Goal: Information Seeking & Learning: Check status

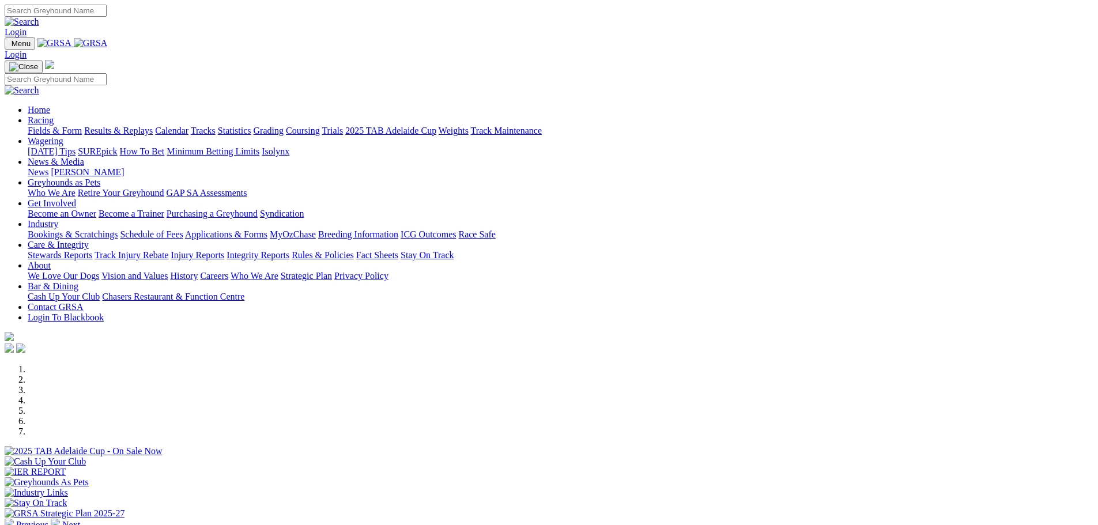
click at [153, 126] on link "Results & Replays" at bounding box center [118, 131] width 69 height 10
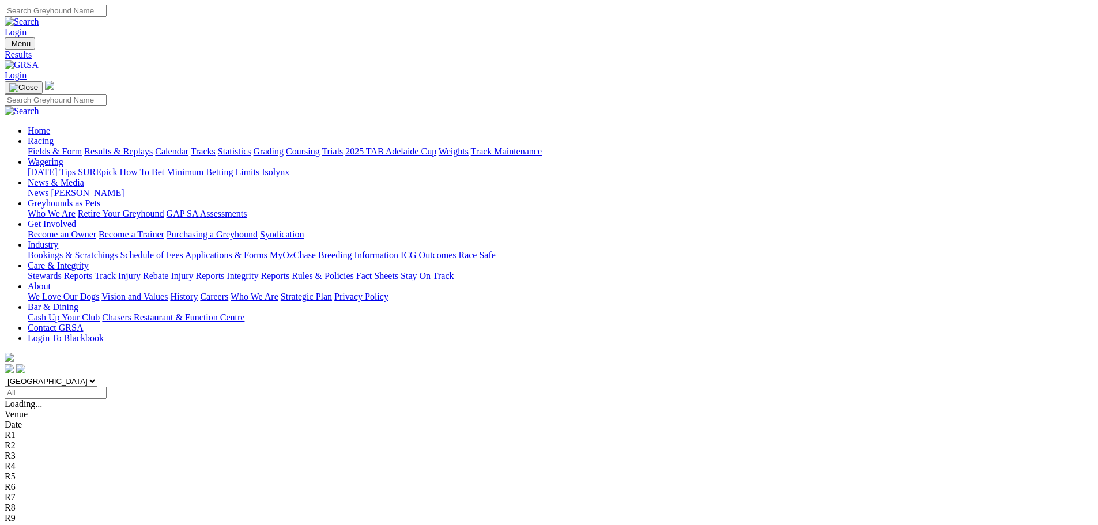
scroll to position [14, 0]
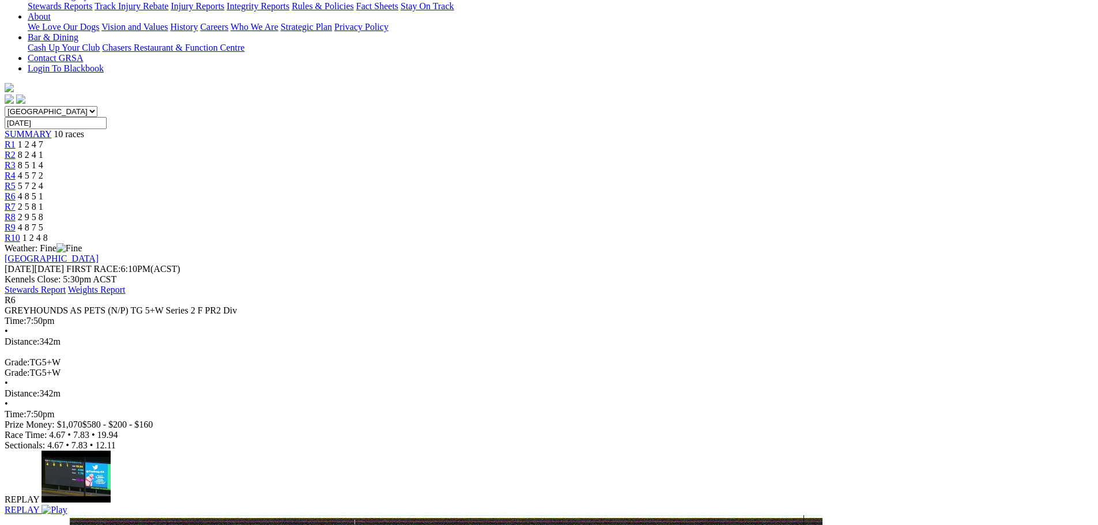
scroll to position [259, 0]
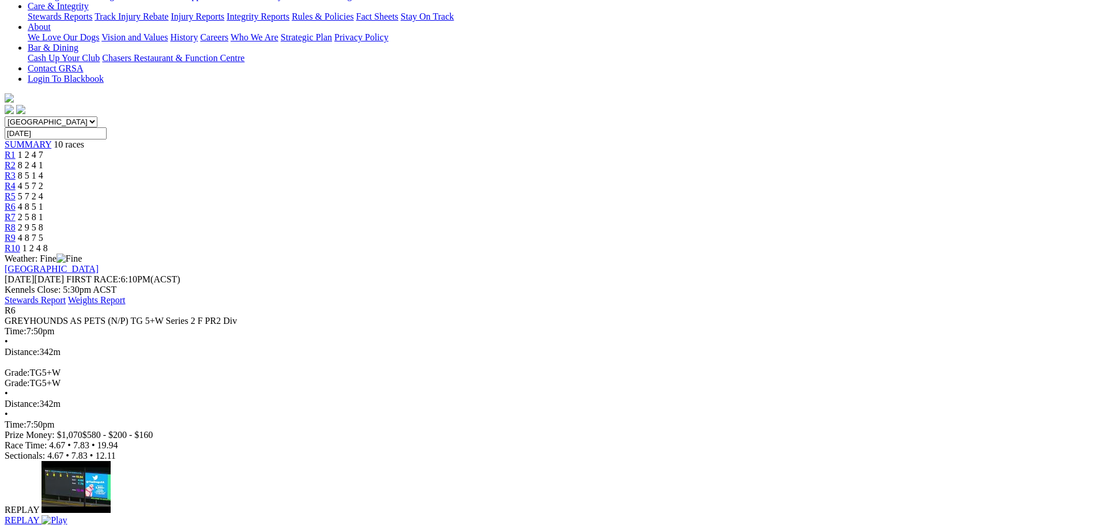
click at [67, 515] on img at bounding box center [53, 520] width 25 height 10
